Goal: Task Accomplishment & Management: Use online tool/utility

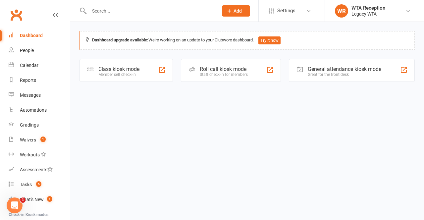
click at [127, 79] on div "Class kiosk mode Member self check-in" at bounding box center [126, 70] width 93 height 23
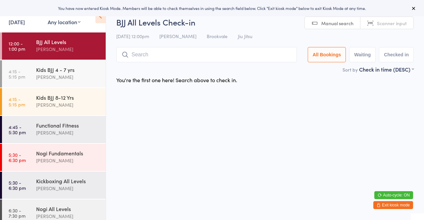
click at [199, 54] on input "search" at bounding box center [206, 54] width 181 height 15
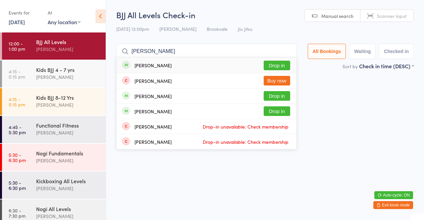
type input "[PERSON_NAME]"
click at [281, 68] on button "Drop in" at bounding box center [277, 66] width 27 height 10
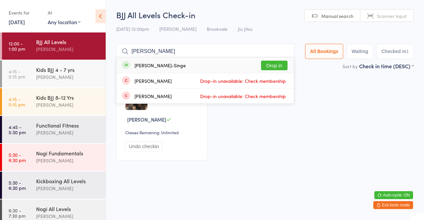
type input "[PERSON_NAME]"
click at [273, 68] on button "Drop in" at bounding box center [274, 66] width 27 height 10
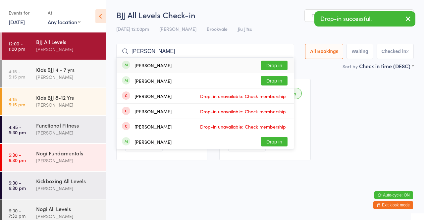
type input "[PERSON_NAME]"
click at [270, 69] on button "Drop in" at bounding box center [274, 66] width 27 height 10
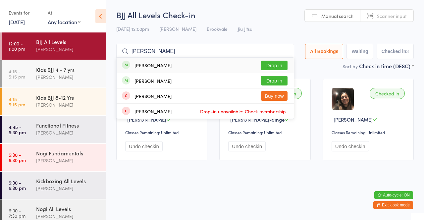
type input "[PERSON_NAME]"
click at [275, 84] on button "Drop in" at bounding box center [274, 81] width 27 height 10
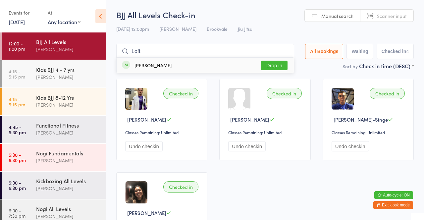
type input "Loft"
click at [280, 68] on button "Drop in" at bounding box center [274, 66] width 27 height 10
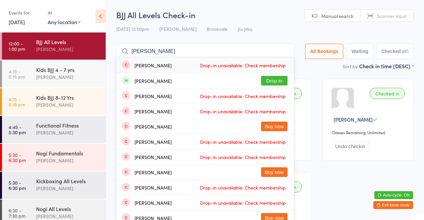
type input "[PERSON_NAME]"
click at [281, 96] on span "Drop-in unavailable: Check membership" at bounding box center [242, 96] width 89 height 10
type input "[PERSON_NAME]"
click at [279, 80] on button "Drop in" at bounding box center [274, 81] width 27 height 10
